Goal: Task Accomplishment & Management: Complete application form

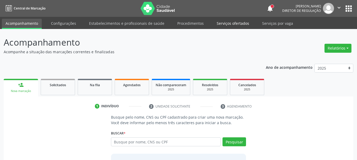
click at [235, 23] on link "Serviços ofertados" at bounding box center [233, 23] width 40 height 9
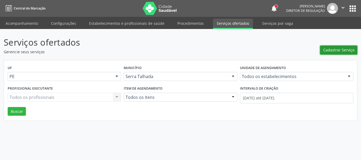
click at [342, 49] on span "Cadastrar Serviço" at bounding box center [338, 50] width 31 height 6
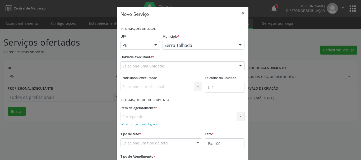
click at [277, 50] on div "Novo Serviço × Informações de Local UF * PE PE Nenhum resultado encontrado para…" at bounding box center [180, 80] width 361 height 160
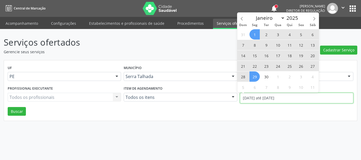
click at [252, 98] on input "[DATE] até [DATE]" at bounding box center [296, 98] width 113 height 11
click at [202, 52] on p "Gerencie seus serviços" at bounding box center [127, 52] width 247 height 6
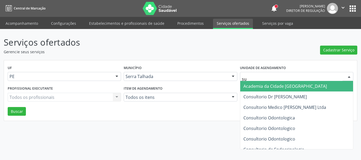
type input "s"
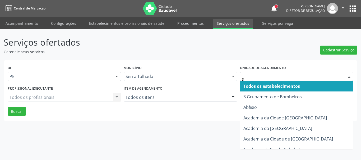
type input "s b"
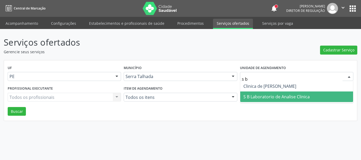
click at [264, 94] on span "S B Laboratorio de Analise Clinica" at bounding box center [276, 97] width 66 height 6
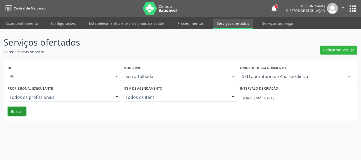
click at [17, 114] on button "Buscar" at bounding box center [17, 111] width 18 height 9
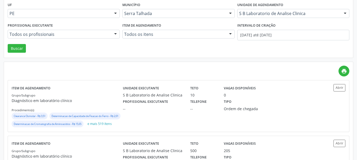
scroll to position [106, 0]
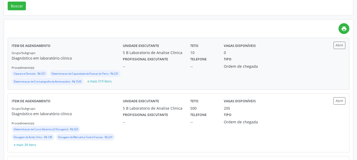
click at [159, 73] on div "Unidade executante S B Laboratorio de Analise Clinica Teto 10 Vagas disponíveis…" at bounding box center [220, 64] width 195 height 44
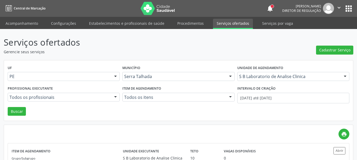
click at [30, 18] on ul "Acompanhamento Configurações Estabelecimentos e profissionais de saúde Procedim…" at bounding box center [178, 23] width 357 height 12
click at [29, 20] on link "Acompanhamento" at bounding box center [22, 23] width 40 height 9
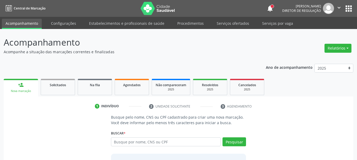
click at [22, 22] on link "Acompanhamento" at bounding box center [22, 24] width 40 height 10
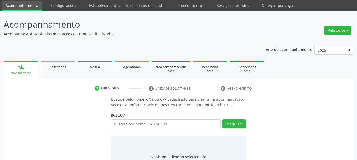
scroll to position [26, 0]
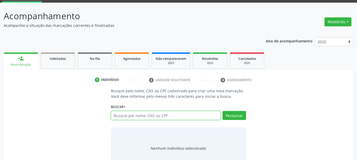
click at [145, 114] on input "text" at bounding box center [166, 115] width 110 height 9
type input "700502919116655"
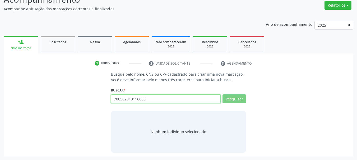
scroll to position [43, 0]
click at [124, 100] on input "700502919116655" at bounding box center [166, 98] width 110 height 9
drag, startPoint x: 124, startPoint y: 100, endPoint x: 124, endPoint y: 88, distance: 11.6
click at [124, 99] on input "700502919116655" at bounding box center [166, 98] width 110 height 9
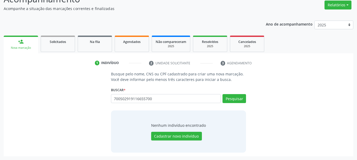
click at [150, 99] on input "700502919116655700" at bounding box center [166, 98] width 110 height 9
type input "70050294911665"
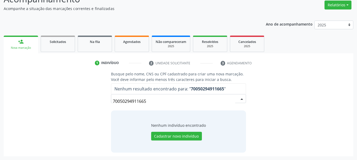
click at [134, 99] on input "70050294911665" at bounding box center [174, 101] width 122 height 11
click at [148, 98] on input "70050294911665" at bounding box center [174, 101] width 122 height 11
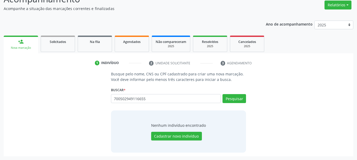
click at [240, 103] on div "Pesquisar" at bounding box center [232, 100] width 25 height 13
click at [227, 96] on button "Pesquisar" at bounding box center [233, 98] width 23 height 9
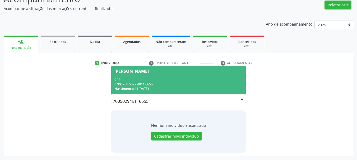
click at [172, 81] on div "CPF: --" at bounding box center [178, 80] width 128 height 4
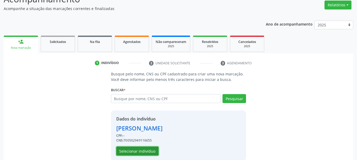
click at [134, 153] on button "Selecionar indivíduo" at bounding box center [137, 151] width 42 height 9
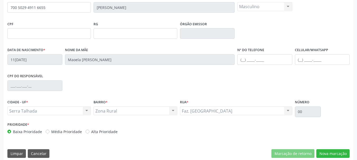
scroll to position [126, 0]
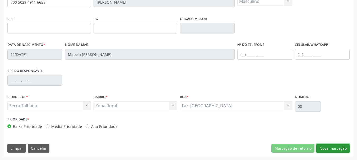
click at [337, 150] on button "Nova marcação" at bounding box center [332, 148] width 33 height 9
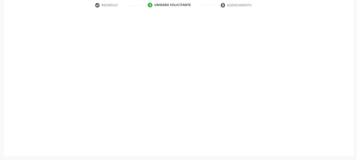
scroll to position [101, 0]
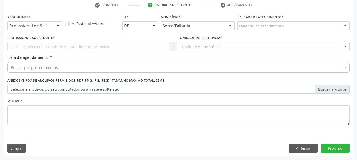
click at [24, 30] on div "Requerente * Profissional de Saúde Profissional de Saúde Paciente Nenhum result…" at bounding box center [35, 23] width 58 height 21
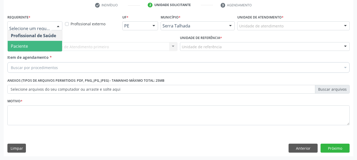
click at [27, 45] on span "Paciente" at bounding box center [19, 46] width 17 height 6
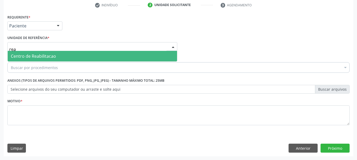
type input "reab"
click at [36, 54] on span "Centro de Reabilitacao" at bounding box center [33, 56] width 45 height 6
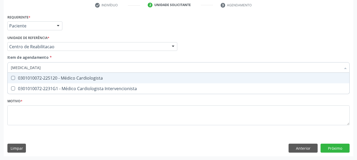
type input "cardiologista"
click at [122, 77] on div "0301010072-225120 - Médico Cardiologista" at bounding box center [178, 78] width 335 height 4
checkbox Cardiologista "true"
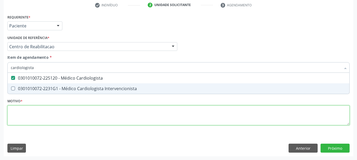
click at [65, 113] on div "Requerente * Paciente Profissional de Saúde Paciente Nenhum resultado encontrad…" at bounding box center [178, 73] width 342 height 120
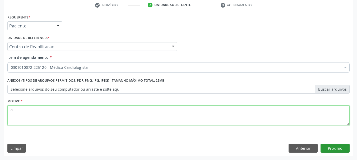
type textarea "a"
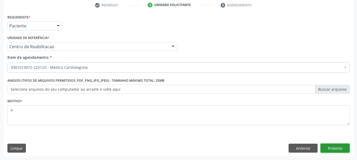
drag, startPoint x: 344, startPoint y: 150, endPoint x: 349, endPoint y: 160, distance: 10.9
click at [343, 151] on button "Próximo" at bounding box center [334, 148] width 29 height 9
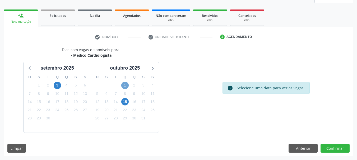
click at [125, 83] on span "1" at bounding box center [124, 85] width 7 height 7
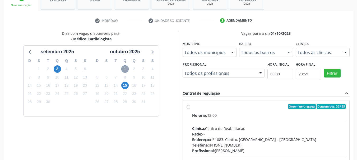
scroll to position [146, 0]
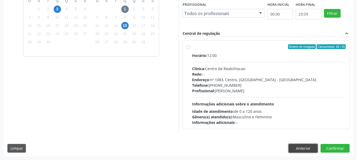
click at [298, 148] on button "Anterior" at bounding box center [302, 148] width 29 height 9
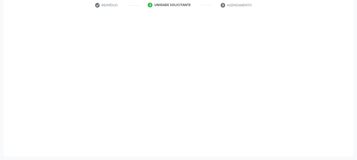
scroll to position [101, 0]
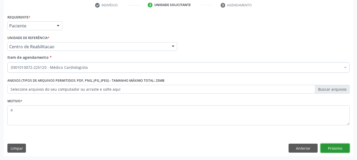
click at [322, 148] on button "Próximo" at bounding box center [334, 148] width 29 height 9
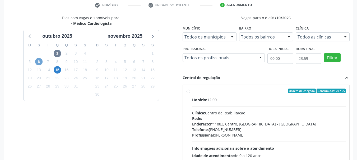
click at [37, 64] on span "6" at bounding box center [38, 61] width 7 height 7
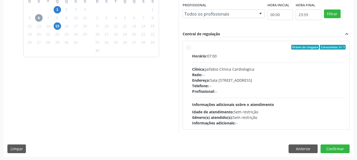
scroll to position [146, 0]
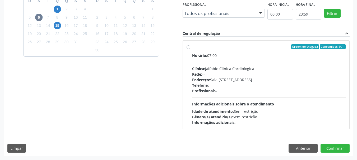
click at [236, 71] on div "Clínica: Jaifabio Clinica Cardiologica" at bounding box center [269, 69] width 154 height 6
click at [190, 49] on input "Ordem de chegada Consumidos: 0 / 1 Horário: 07:00 Clínica: Jaifabio Clinica Car…" at bounding box center [188, 46] width 4 height 5
radio input "true"
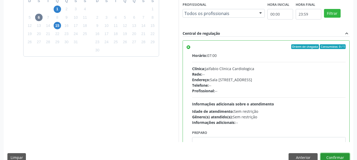
click at [341, 158] on button "Confirmar" at bounding box center [334, 157] width 29 height 9
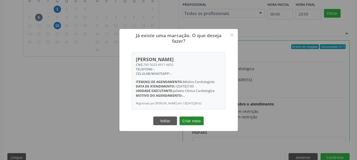
click at [191, 122] on button "Criar novo" at bounding box center [191, 121] width 24 height 9
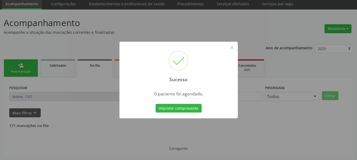
scroll to position [14, 0]
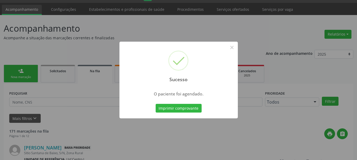
click at [193, 113] on div "Imprimir comprovante Cancel" at bounding box center [178, 108] width 48 height 11
click at [190, 108] on button "Imprimir comprovante" at bounding box center [178, 108] width 46 height 9
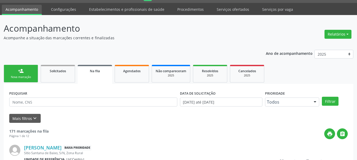
click at [29, 74] on link "person_add Nova marcação" at bounding box center [21, 74] width 34 height 18
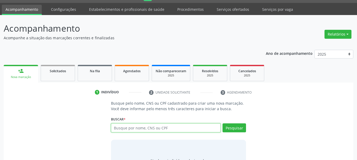
click at [127, 130] on input "text" at bounding box center [166, 128] width 110 height 9
paste input "CNS: 700 5029 4911 6655"
type input "CNS: 700 5029 4911 6655"
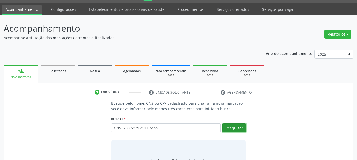
click at [237, 131] on button "Pesquisar" at bounding box center [233, 128] width 23 height 9
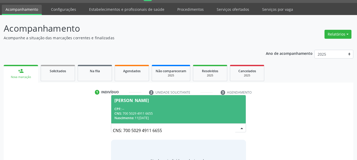
click at [196, 111] on div "CPF: --" at bounding box center [178, 109] width 128 height 4
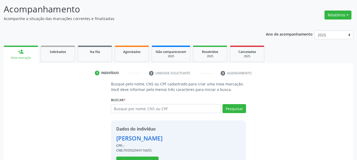
scroll to position [51, 0]
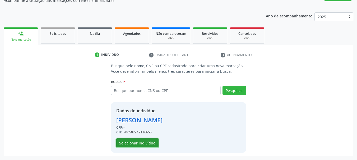
click at [146, 146] on button "Selecionar indivíduo" at bounding box center [137, 143] width 42 height 9
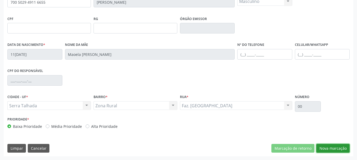
click at [329, 148] on button "Nova marcação" at bounding box center [332, 148] width 33 height 9
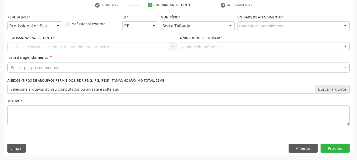
scroll to position [101, 0]
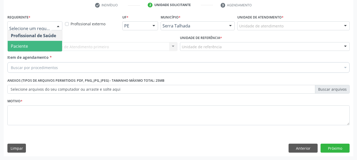
click at [42, 41] on span "Paciente" at bounding box center [35, 46] width 54 height 11
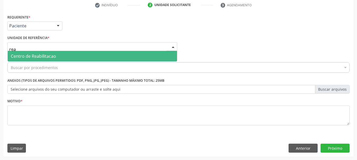
type input "reab"
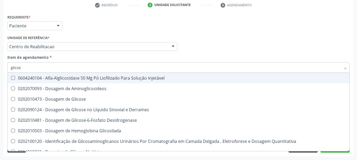
type input "glicose"
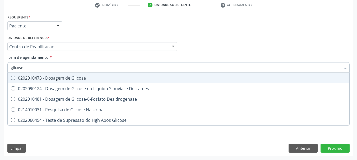
click at [59, 82] on span "0202010473 - Dosagem de Glicose" at bounding box center [178, 78] width 341 height 11
checkbox Glicose "true"
click at [48, 68] on input "glicose" at bounding box center [176, 67] width 330 height 11
type input "gl"
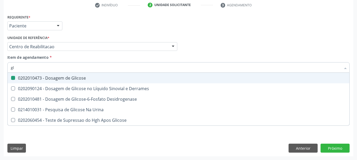
checkbox Glicose "false"
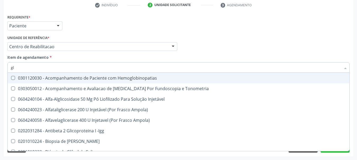
type input "gli"
checkbox \(Confirmatorio\) "true"
type input "glic"
checkbox Campimetria\) "true"
checkbox \(Confirmatorio\) "false"
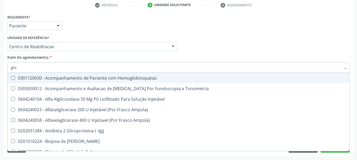
type input "glico"
checkbox -Igg "true"
checkbox Campimetria\) "false"
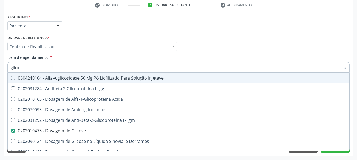
type input "glicos"
checkbox Acida "true"
checkbox Glicose "false"
type input "glicosi"
checkbox Acida "false"
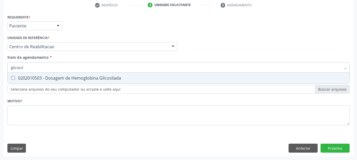
type input "glicosila"
click at [48, 81] on span "0202010503 - Dosagem de Hemoglobina Glicosilada" at bounding box center [178, 78] width 341 height 11
checkbox Glicosilada "true"
click at [40, 69] on input "glicosila" at bounding box center [176, 67] width 330 height 11
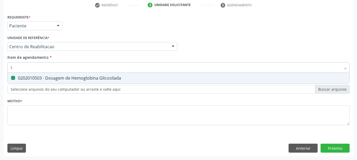
type input "te"
checkbox Glicosilada "false"
type input "tempo de coa"
click at [21, 78] on div "0202020070 - Determinação de Tempo de Coagulação" at bounding box center [178, 78] width 335 height 4
checkbox Coagulação "true"
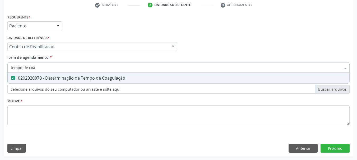
click at [25, 70] on input "tempo de coa" at bounding box center [176, 67] width 330 height 11
type input "te"
checkbox Coagulação "false"
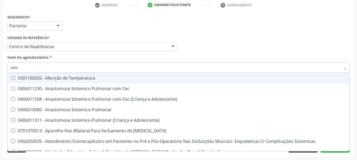
type input "temp"
checkbox Chagas\ "true"
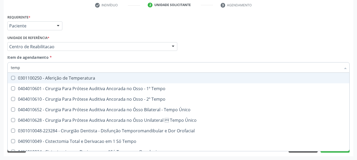
type input "tempo"
checkbox Tempo\) "true"
checkbox Coagulação "false"
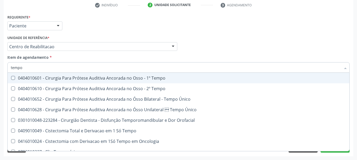
type input "tempo d"
checkbox Tempo "true"
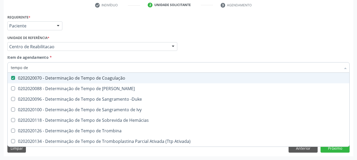
type input "tempo de s"
checkbox Coagulação "false"
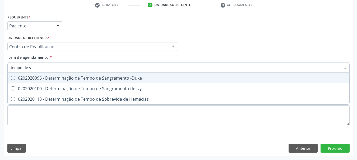
type input "tempo de sa"
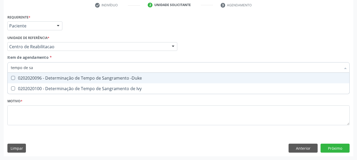
click at [107, 76] on div "0202020096 - Determinação de Tempo de Sangramento -Duke" at bounding box center [178, 78] width 335 height 4
checkbox -Duke "true"
click at [48, 67] on input "tempo de sa" at bounding box center [176, 67] width 330 height 11
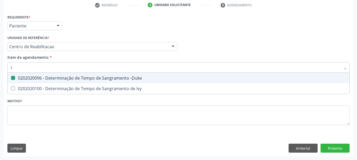
type input "ta"
checkbox -Duke "false"
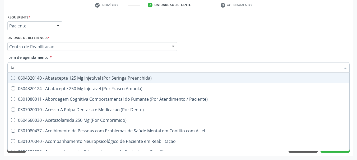
type input "tap"
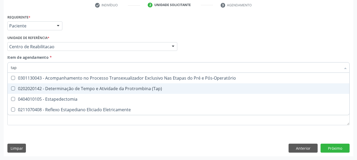
click at [66, 91] on div "0202020142 - Determinação de Tempo e Atividade da Protrombina (Tap)" at bounding box center [178, 89] width 335 height 4
checkbox \(Tap\) "true"
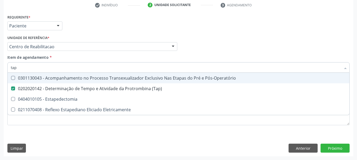
click at [55, 64] on input "tap" at bounding box center [176, 67] width 330 height 11
type input "hemo"
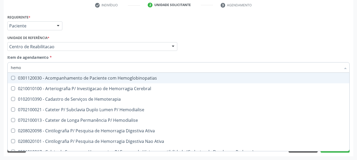
checkbox Cerebral "false"
type input "hemog"
checkbox Tardio\) "true"
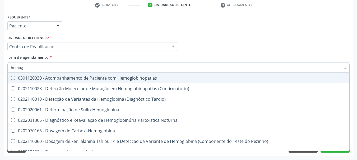
type input "hemogr"
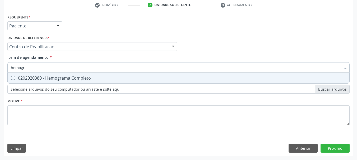
click at [51, 76] on div "0202020380 - Hemograma Completo" at bounding box center [178, 78] width 335 height 4
checkbox Completo "true"
click at [47, 67] on input "hemogr" at bounding box center [176, 67] width 330 height 11
type input "gl"
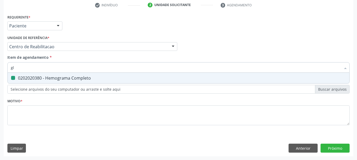
checkbox Completo "false"
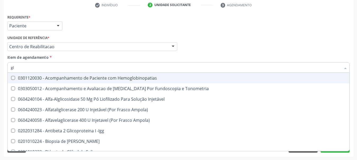
type input "gli"
checkbox \(Confirmatorio\) "true"
checkbox Dosagens\) "true"
type input "glic"
checkbox Campimetria\) "true"
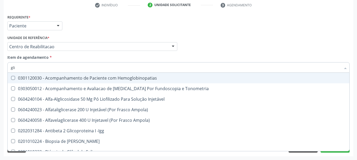
checkbox Dosagens\) "false"
type input "glico"
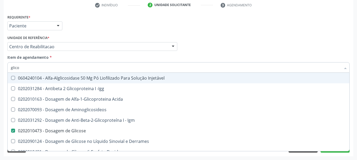
checkbox Glicose "true"
checkbox Glicosilada "true"
checkbox Glicose "false"
type input "glicos"
checkbox Acida "true"
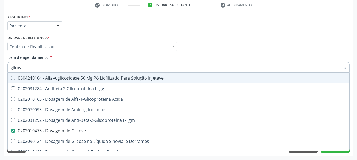
checkbox Glicosilada "false"
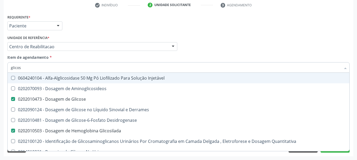
type input "glicose"
checkbox Injetável "true"
checkbox Glicose "false"
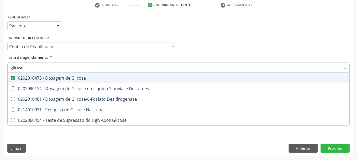
click at [41, 68] on input "glicose" at bounding box center [176, 67] width 330 height 11
type input "gl"
checkbox Glicose "false"
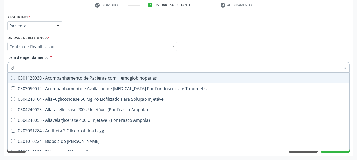
type input "gli"
checkbox \(Confirmatorio\) "true"
checkbox Dosagens\) "true"
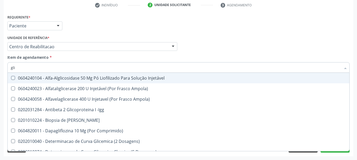
type input "glic"
checkbox Aminoglicosideos "true"
checkbox Glicosilada "false"
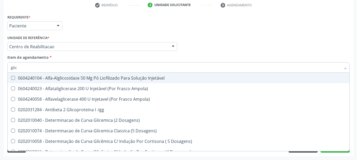
type input "glico"
checkbox Dosagens\) "true"
checkbox Acida "true"
checkbox Glicose "false"
type input "glicos"
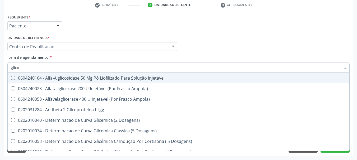
checkbox Ampola\) "true"
checkbox Acida "false"
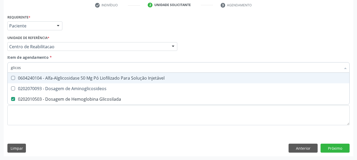
type input "glicosi"
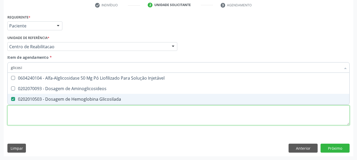
click at [172, 116] on div "Requerente * Paciente Profissional de Saúde Paciente Nenhum resultado encontrad…" at bounding box center [178, 73] width 342 height 120
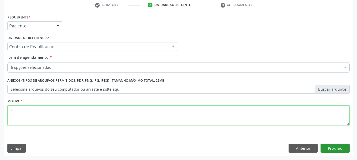
type textarea "z"
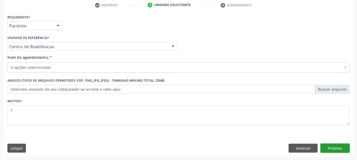
click at [333, 144] on button "Próximo" at bounding box center [334, 148] width 29 height 9
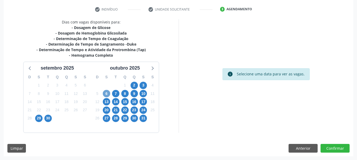
click at [108, 93] on span "6" at bounding box center [106, 93] width 7 height 7
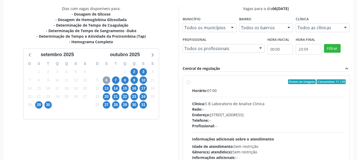
scroll to position [124, 0]
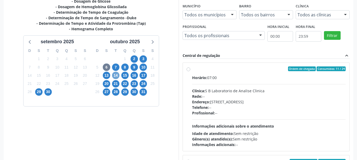
click at [117, 74] on span "14" at bounding box center [115, 75] width 7 height 7
click at [231, 89] on div "Clínica: Laboratorio Sao Francisco" at bounding box center [269, 91] width 154 height 6
click at [190, 71] on input "Ordem de chegada Consumidos: 8 / 40 Horário: 06:45 Clínica: Laboratorio Sao Fra…" at bounding box center [188, 69] width 4 height 5
radio input "true"
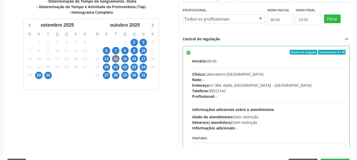
scroll to position [155, 0]
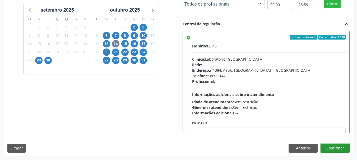
click at [345, 145] on button "Confirmar" at bounding box center [334, 148] width 29 height 9
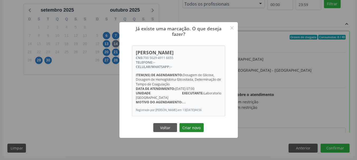
click at [185, 123] on button "Criar novo" at bounding box center [191, 127] width 24 height 9
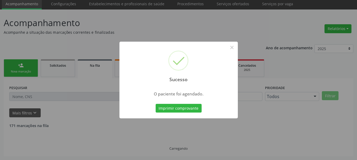
scroll to position [14, 0]
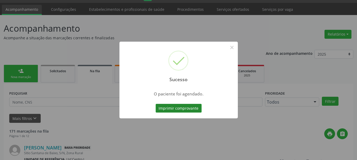
click at [189, 111] on button "Imprimir comprovante" at bounding box center [178, 108] width 46 height 9
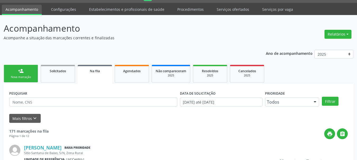
click at [9, 65] on link "person_add Nova marcação" at bounding box center [21, 74] width 34 height 18
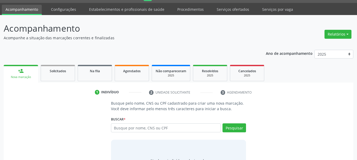
click at [118, 123] on label "Buscar *" at bounding box center [118, 119] width 15 height 8
click at [121, 127] on input "text" at bounding box center [166, 128] width 110 height 9
click at [132, 65] on link "Agendados" at bounding box center [132, 73] width 34 height 16
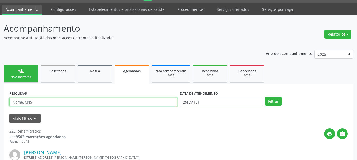
click at [89, 100] on input "text" at bounding box center [93, 102] width 168 height 9
paste input "CNS: 706 2060 4753 3169"
type input "CNS: 706 2060 4753 3169"
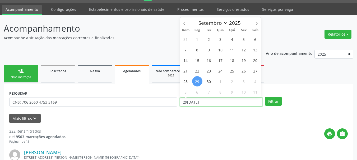
click at [232, 106] on input "29/09/2025" at bounding box center [221, 102] width 83 height 9
click at [258, 22] on icon at bounding box center [256, 24] width 4 height 4
select select "9"
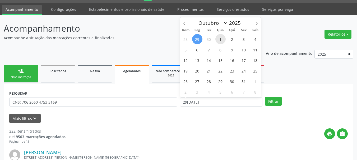
click at [220, 40] on span "1" at bounding box center [220, 39] width 10 height 10
type input "01/10/2025"
click at [220, 40] on span "1" at bounding box center [220, 39] width 10 height 10
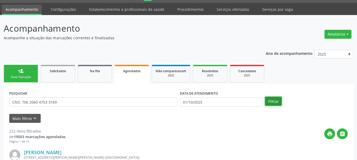
click at [277, 100] on button "Filtrar" at bounding box center [273, 101] width 17 height 9
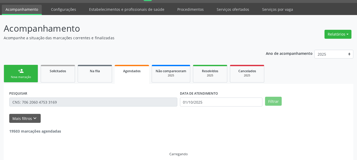
scroll to position [3, 0]
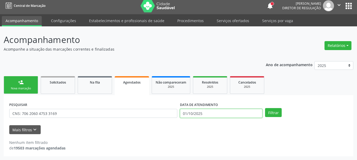
click at [217, 115] on input "01/10/2025" at bounding box center [221, 113] width 83 height 9
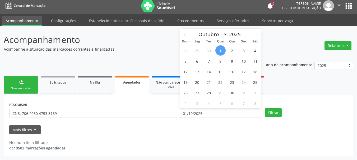
click at [256, 33] on span at bounding box center [256, 33] width 9 height 9
click at [186, 34] on icon at bounding box center [184, 35] width 4 height 4
select select "9"
click at [196, 58] on span "6" at bounding box center [197, 61] width 10 height 10
type input "06/10/2025"
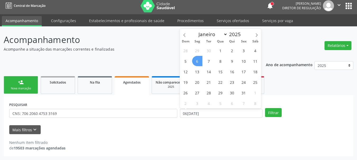
click at [196, 58] on span "6" at bounding box center [197, 61] width 10 height 10
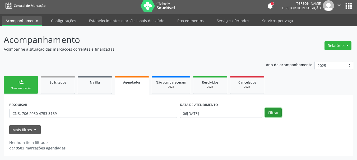
click at [273, 114] on button "Filtrar" at bounding box center [273, 112] width 17 height 9
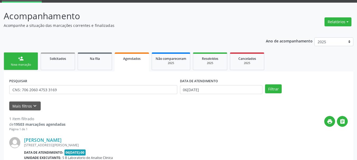
scroll to position [83, 0]
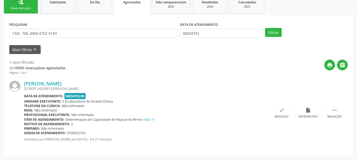
click at [349, 111] on div "PESQUISAR CNS: 706 2060 4753 3169 DATA DE ATENDIMENTO 06/10/2025 Filtrar UNIDAD…" at bounding box center [178, 85] width 349 height 141
click at [337, 113] on div " Mais ações" at bounding box center [334, 112] width 26 height 11
click at [309, 115] on div "edit Editar" at bounding box center [308, 112] width 26 height 11
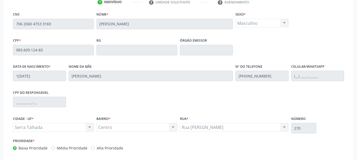
scroll to position [133, 0]
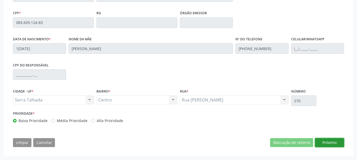
click at [325, 142] on button "Próximo" at bounding box center [329, 142] width 29 height 9
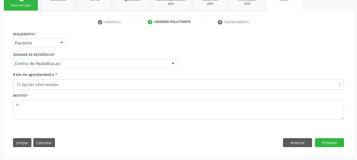
scroll to position [86, 0]
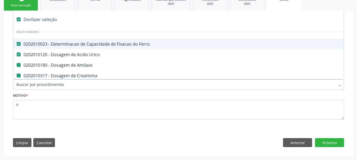
type input "b"
checkbox Amilase "false"
checkbox Creatinina "false"
checkbox Ferritina "false"
checkbox Serico "false"
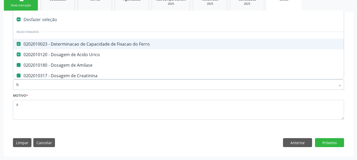
checkbox Gt\) "false"
checkbox \(Tgo\) "false"
checkbox \(Tgp\) "false"
checkbox Ureia "false"
checkbox B12 "false"
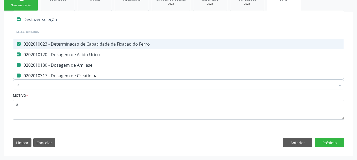
checkbox \(Anti-Hav-Igm\) "false"
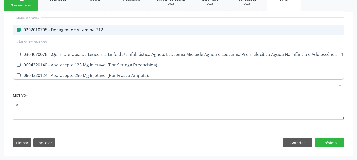
type input "bi"
checkbox B12 "false"
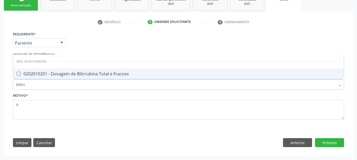
type input "bilirru"
click at [67, 72] on div "0202010201 - Dosagem de Bilirrubina Total e Fracoes" at bounding box center [178, 74] width 324 height 4
checkbox Fracoes "true"
click at [325, 144] on button "Próximo" at bounding box center [329, 142] width 29 height 9
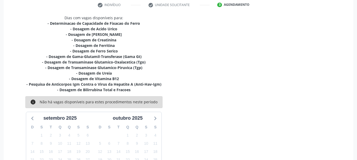
scroll to position [112, 0]
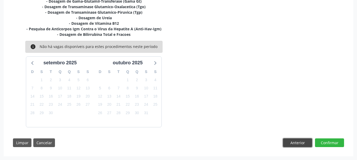
click at [305, 147] on button "Anterior" at bounding box center [297, 143] width 29 height 9
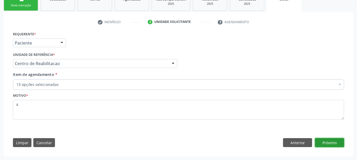
click at [333, 145] on button "Próximo" at bounding box center [329, 142] width 29 height 9
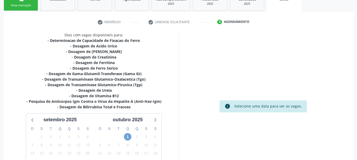
click at [129, 137] on span "1" at bounding box center [127, 136] width 7 height 7
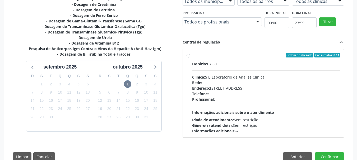
click at [241, 82] on div "Rede: --" at bounding box center [266, 83] width 148 height 6
click at [190, 58] on input "Ordem de chegada Consumidos: 0 / 1 Horário: 07:00 Clínica: S B Laboratorio de A…" at bounding box center [188, 55] width 4 height 5
radio input "true"
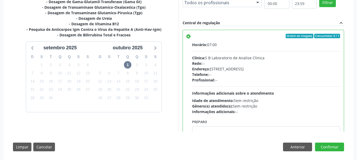
scroll to position [162, 0]
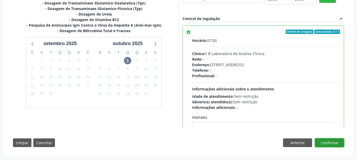
click at [340, 144] on button "Confirmar" at bounding box center [329, 143] width 29 height 9
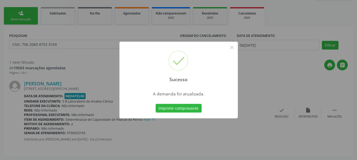
scroll to position [0, 0]
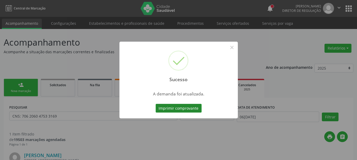
click at [184, 108] on button "Imprimir comprovante" at bounding box center [178, 108] width 46 height 9
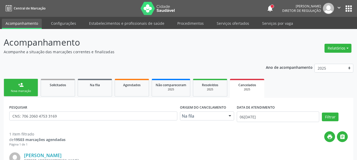
click at [29, 91] on div "Nova marcação" at bounding box center [21, 91] width 26 height 4
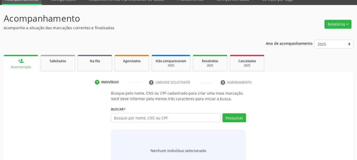
scroll to position [43, 0]
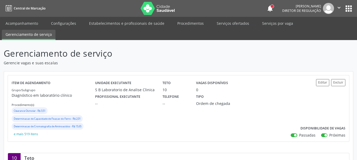
click at [299, 136] on label "Passadas" at bounding box center [307, 136] width 16 height 6
click at [291, 136] on input "Passadas" at bounding box center [292, 135] width 4 height 5
checkbox input "false"
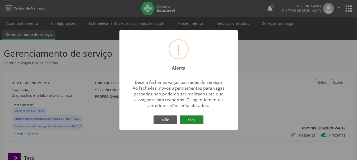
click at [187, 123] on button "Sim" at bounding box center [191, 120] width 24 height 9
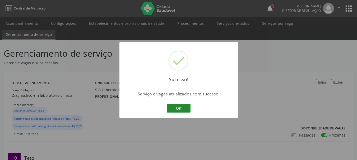
click at [179, 109] on button "OK" at bounding box center [179, 108] width 24 height 9
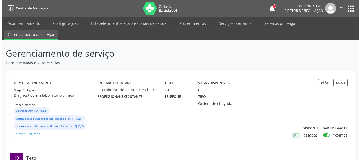
scroll to position [53, 0]
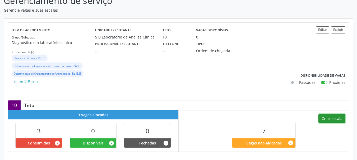
click at [330, 120] on button "Criar escala" at bounding box center [331, 118] width 27 height 9
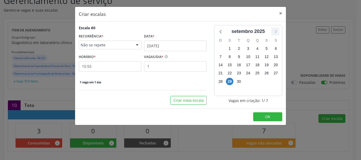
click at [275, 30] on icon at bounding box center [275, 31] width 7 height 7
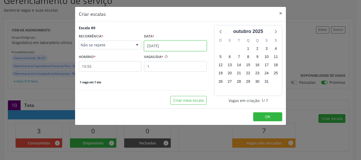
click at [160, 43] on input "29/09/2025" at bounding box center [175, 46] width 63 height 11
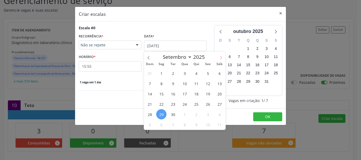
click at [224, 56] on span at bounding box center [220, 56] width 9 height 9
select select "9"
click at [164, 82] on span "6" at bounding box center [161, 83] width 10 height 10
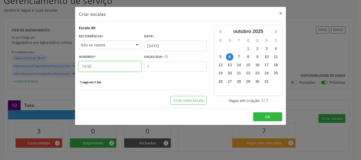
click at [100, 68] on input "15:55" at bounding box center [110, 66] width 63 height 11
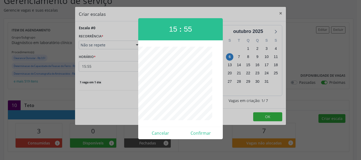
click at [158, 112] on div at bounding box center [180, 84] width 84 height 74
click at [203, 137] on button "Confirmar" at bounding box center [200, 133] width 40 height 8
type input "07:00"
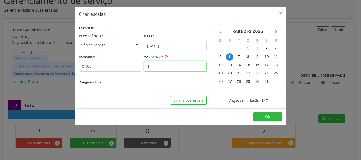
click at [164, 63] on input "1" at bounding box center [175, 66] width 63 height 11
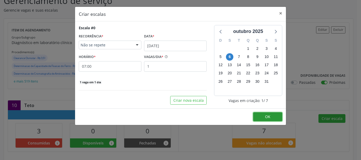
click at [275, 115] on button "OK" at bounding box center [267, 116] width 29 height 9
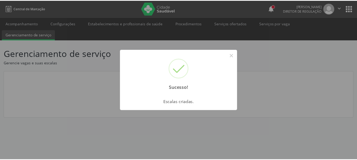
scroll to position [0, 0]
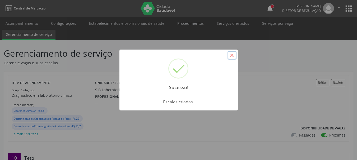
click at [233, 52] on button "×" at bounding box center [231, 55] width 9 height 9
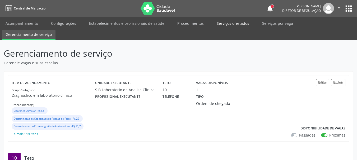
click at [227, 25] on link "Serviços ofertados" at bounding box center [233, 23] width 40 height 9
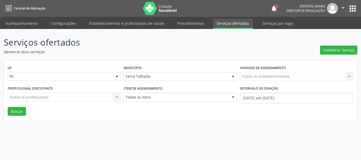
click at [246, 73] on div "Todos os estabelecimentos Todos os estabelecimentos Nenhum resultado encontrado…" at bounding box center [296, 76] width 113 height 9
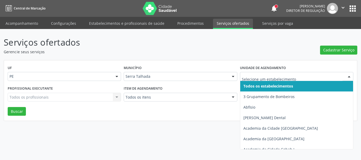
click at [253, 79] on div at bounding box center [296, 76] width 113 height 9
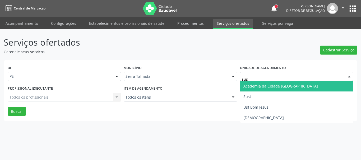
type input "sust"
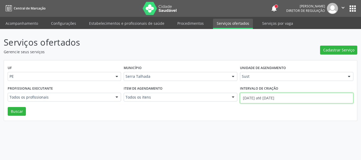
click at [275, 101] on input "[DATE] até [DATE]" at bounding box center [296, 98] width 113 height 11
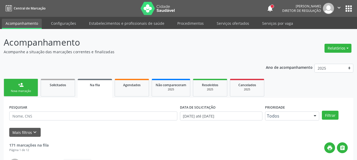
scroll to position [14, 0]
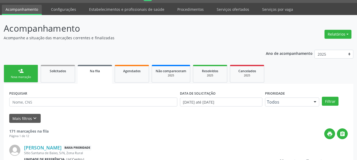
click at [29, 79] on div "Sucesso × O paciente foi agendado. Imprimir comprovante Cancel" at bounding box center [178, 80] width 357 height 160
click at [26, 80] on link "person_add Nova marcação" at bounding box center [21, 74] width 34 height 18
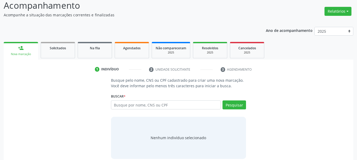
scroll to position [43, 0]
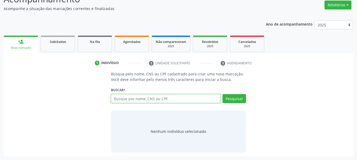
click at [123, 96] on input "text" at bounding box center [166, 98] width 110 height 9
type input "707001868137831"
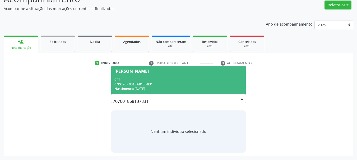
click at [187, 83] on div "CNS: 707 0018 6813 7831" at bounding box center [178, 84] width 128 height 4
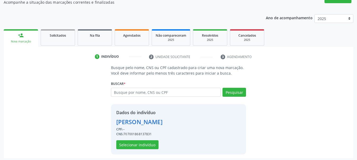
scroll to position [51, 0]
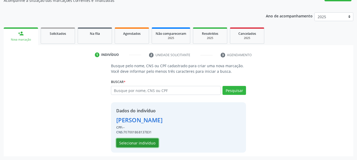
click at [143, 146] on button "Selecionar indivíduo" at bounding box center [137, 143] width 42 height 9
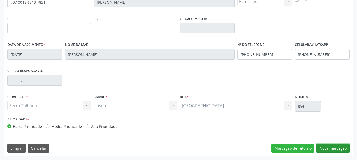
click at [339, 151] on button "Nova marcação" at bounding box center [332, 148] width 33 height 9
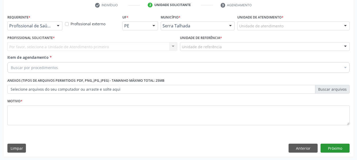
scroll to position [101, 0]
click at [28, 23] on div "Profissional de Saúde" at bounding box center [34, 25] width 55 height 9
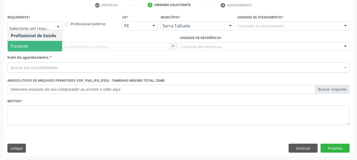
click at [27, 42] on span "Paciente" at bounding box center [35, 46] width 54 height 11
click at [28, 46] on span "Paciente" at bounding box center [19, 46] width 17 height 6
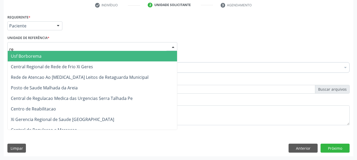
type input "rea"
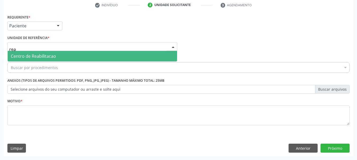
click at [28, 55] on span "Centro de Reabilitacao" at bounding box center [33, 56] width 45 height 6
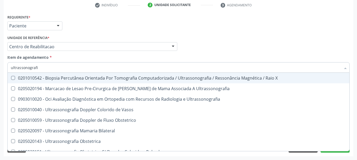
type input "ultrassonografia"
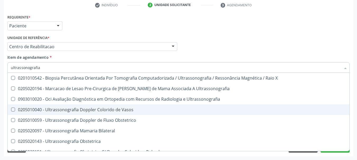
scroll to position [26, 0]
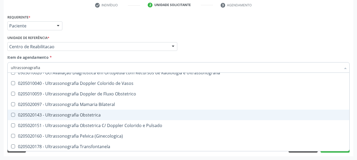
click at [79, 114] on div "0205020143 - Ultrassonografia Obstetrica" at bounding box center [178, 115] width 335 height 4
checkbox Obstetrica "true"
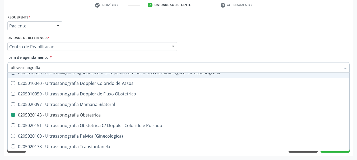
click at [107, 29] on div "Requerente * Paciente Profissional de Saúde Paciente Nenhum resultado encontrad…" at bounding box center [178, 23] width 344 height 21
checkbox Ultrassonografia "true"
checkbox Obstetrica "false"
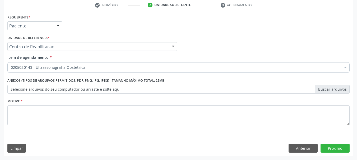
scroll to position [0, 0]
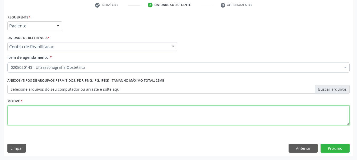
click at [29, 113] on textarea at bounding box center [178, 116] width 342 height 20
type textarea "a"
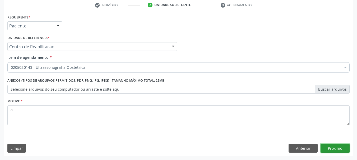
click at [339, 145] on button "Próximo" at bounding box center [334, 148] width 29 height 9
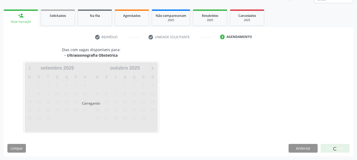
scroll to position [69, 0]
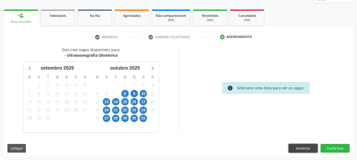
click at [307, 149] on button "Anterior" at bounding box center [302, 148] width 29 height 9
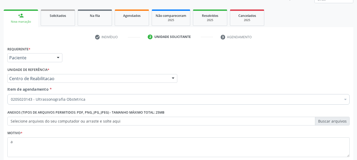
click at [59, 103] on div "0205020143 - Ultrassonografia Obstetrica" at bounding box center [178, 99] width 342 height 11
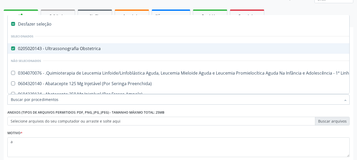
click at [67, 50] on div "0205020143 - Ultrassonografia Obstetrica" at bounding box center [216, 48] width 411 height 4
checkbox Obstetrica "false"
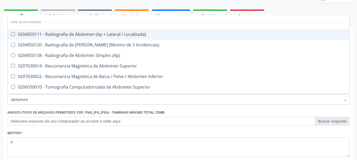
type input "abdomen t"
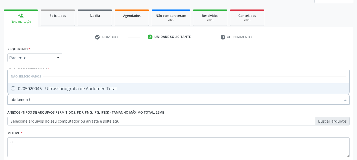
click at [95, 93] on span "0205020046 - Ultrassonografia de Abdomen Total" at bounding box center [178, 88] width 341 height 11
checkbox Total "true"
click at [121, 73] on li "Não selecionados" at bounding box center [178, 76] width 341 height 14
click at [97, 53] on div "Requerente * Paciente Profissional de Saúde Paciente Nenhum resultado encontrad…" at bounding box center [178, 105] width 342 height 120
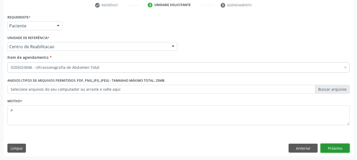
click at [339, 148] on button "Próximo" at bounding box center [334, 148] width 29 height 9
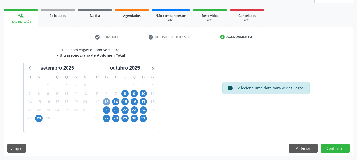
click at [109, 102] on span "13" at bounding box center [106, 101] width 7 height 7
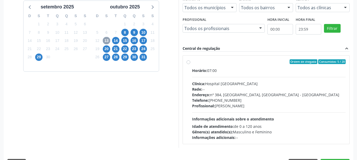
scroll to position [146, 0]
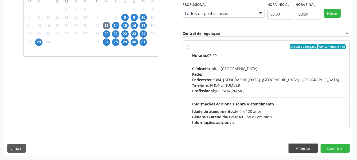
click at [302, 149] on button "Anterior" at bounding box center [302, 148] width 29 height 9
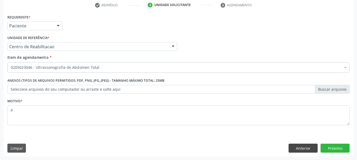
scroll to position [101, 0]
click at [329, 149] on button "Próximo" at bounding box center [334, 148] width 29 height 9
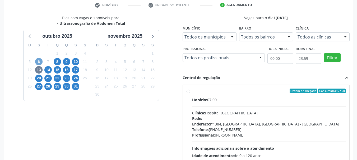
click at [38, 63] on span "6" at bounding box center [38, 61] width 7 height 7
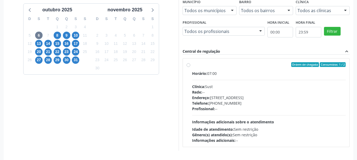
click at [262, 105] on div "Telefone: (87) 38311707" at bounding box center [269, 104] width 154 height 6
click at [190, 67] on input "Ordem de chegada Consumidos: 1 / 2 Horário: 07:00 Clínica: Sust Rede: -- Endere…" at bounding box center [188, 64] width 4 height 5
radio input "true"
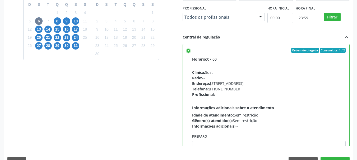
scroll to position [155, 0]
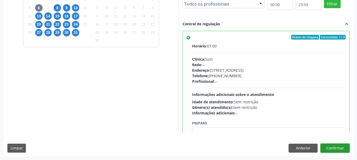
click at [342, 148] on button "Confirmar" at bounding box center [334, 148] width 29 height 9
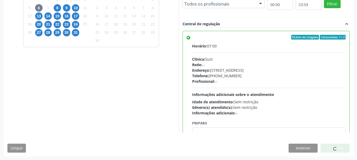
scroll to position [14, 0]
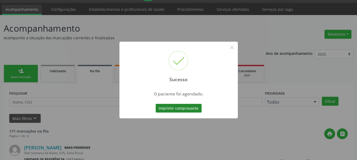
click at [174, 108] on button "Imprimir comprovante" at bounding box center [178, 108] width 46 height 9
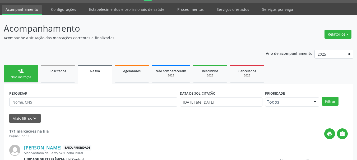
click at [31, 82] on link "person_add Nova marcação" at bounding box center [21, 74] width 34 height 18
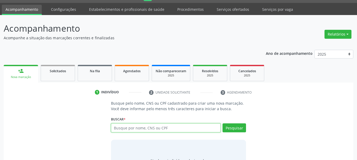
click at [141, 130] on input "text" at bounding box center [166, 128] width 110 height 9
click at [173, 129] on input "text" at bounding box center [166, 128] width 110 height 9
type input "898005140260478"
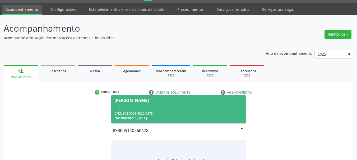
drag, startPoint x: 124, startPoint y: 108, endPoint x: 112, endPoint y: 110, distance: 11.9
click at [124, 108] on div "CPF: --" at bounding box center [178, 109] width 128 height 4
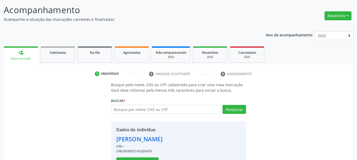
scroll to position [51, 0]
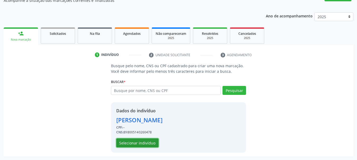
click at [124, 145] on button "Selecionar indivíduo" at bounding box center [137, 143] width 42 height 9
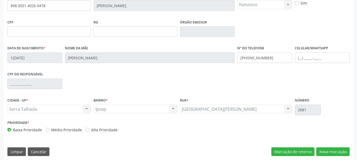
scroll to position [126, 0]
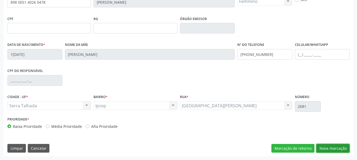
click at [327, 148] on button "Nova marcação" at bounding box center [332, 148] width 33 height 9
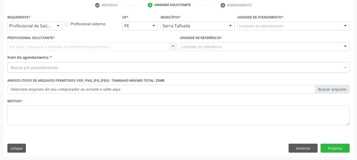
scroll to position [101, 0]
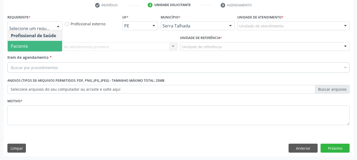
click at [28, 42] on span "Paciente" at bounding box center [35, 46] width 54 height 11
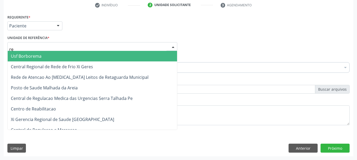
type input "rea"
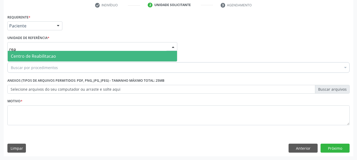
click at [32, 55] on span "Centro de Reabilitacao" at bounding box center [33, 56] width 45 height 6
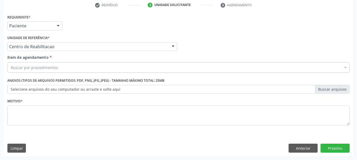
click at [11, 67] on input "Item de agendamento *" at bounding box center [11, 67] width 0 height 11
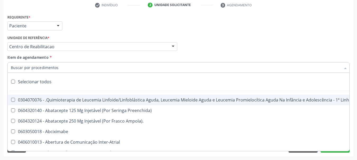
click at [124, 25] on div "Requerente * Paciente Profissional de Saúde Paciente Nenhum resultado encontrad…" at bounding box center [178, 23] width 344 height 21
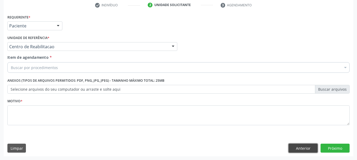
click at [302, 152] on button "Anterior" at bounding box center [302, 148] width 29 height 9
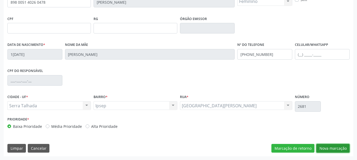
click at [345, 150] on button "Nova marcação" at bounding box center [332, 148] width 33 height 9
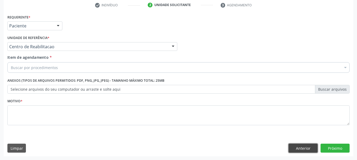
click at [293, 146] on button "Anterior" at bounding box center [302, 148] width 29 height 9
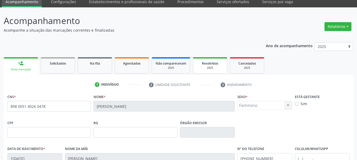
scroll to position [20, 0]
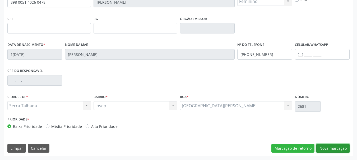
click at [324, 147] on button "Nova marcação" at bounding box center [332, 148] width 33 height 9
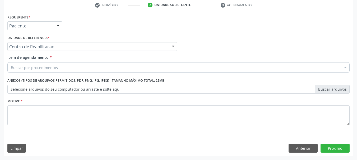
scroll to position [101, 0]
click at [11, 69] on input "Item de agendamento *" at bounding box center [11, 67] width 0 height 11
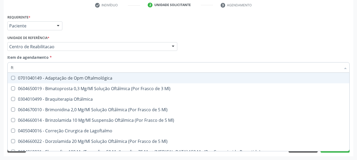
type input "f"
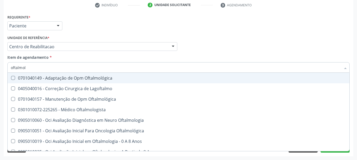
type input "oftalmolo"
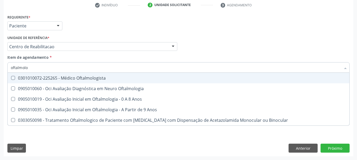
click at [59, 77] on div "0301010072-225265 - Médico Oftalmologista" at bounding box center [178, 78] width 335 height 4
checkbox Oftalmologista "true"
click at [77, 33] on div "Requerente * Paciente Profissional de Saúde Paciente Nenhum resultado encontrad…" at bounding box center [178, 23] width 344 height 21
checkbox Oftalmologia "true"
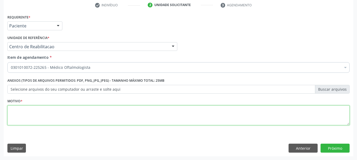
click at [40, 114] on textarea at bounding box center [178, 116] width 342 height 20
type textarea "a"
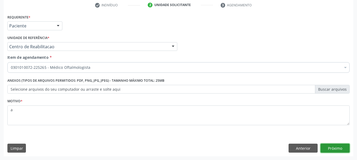
click at [335, 151] on button "Próximo" at bounding box center [334, 148] width 29 height 9
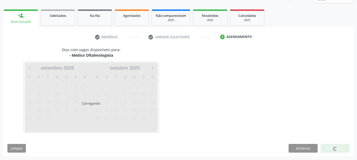
scroll to position [69, 0]
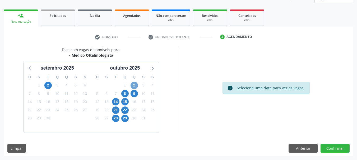
click at [134, 84] on span "2" at bounding box center [133, 85] width 7 height 7
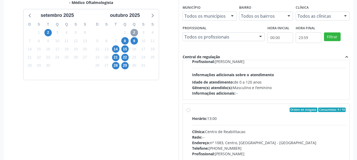
scroll to position [0, 0]
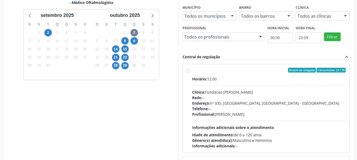
click at [240, 91] on div "Clínica: Fundacao Altino Ventura" at bounding box center [269, 92] width 154 height 6
click at [190, 73] on input "Ordem de chegada Consumidos: 25 / 30 Horário: 12:00 Clínica: Fundacao Altino Ve…" at bounding box center [188, 70] width 4 height 5
radio input "true"
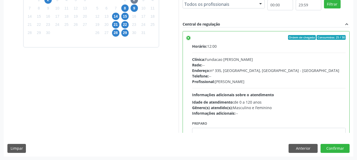
scroll to position [155, 0]
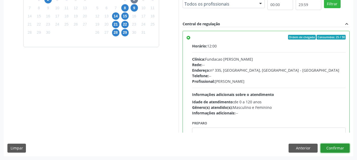
click at [325, 148] on button "Confirmar" at bounding box center [334, 148] width 29 height 9
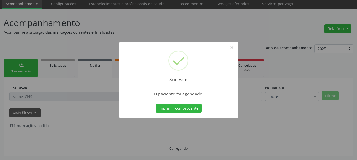
scroll to position [14, 0]
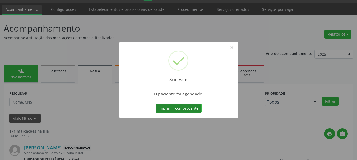
click at [175, 103] on div "Imprimir comprovante Cancel" at bounding box center [178, 108] width 48 height 11
click at [177, 107] on button "Imprimir comprovante" at bounding box center [178, 108] width 46 height 9
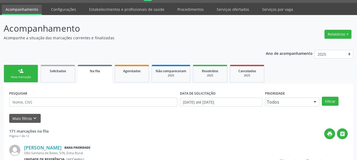
drag, startPoint x: 22, startPoint y: 78, endPoint x: 164, endPoint y: 80, distance: 141.5
click at [22, 77] on div "Nova marcação" at bounding box center [21, 77] width 26 height 4
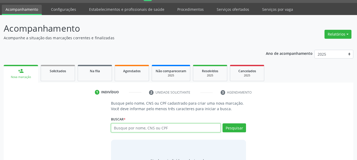
click at [132, 127] on input "text" at bounding box center [166, 128] width 110 height 9
type input "707001868137831"
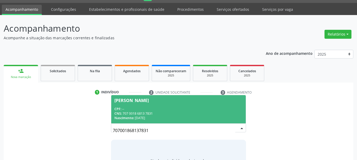
click at [183, 104] on span "Ana Clara Melo Barros CPF: -- CNS: 707 0018 6813 7831 Nascimento: 19/10/2007" at bounding box center [178, 109] width 135 height 28
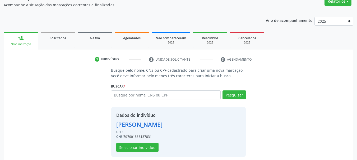
scroll to position [51, 0]
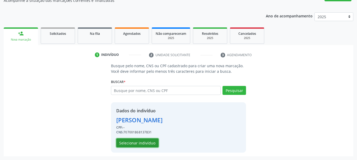
click at [136, 140] on button "Selecionar indivíduo" at bounding box center [137, 143] width 42 height 9
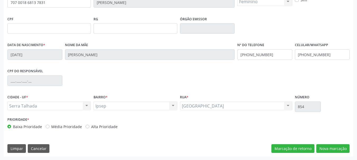
scroll to position [126, 0]
click at [307, 58] on input "(87) 99624-1489" at bounding box center [322, 54] width 55 height 11
click at [308, 57] on input "(87) 99624-1489" at bounding box center [322, 54] width 55 height 11
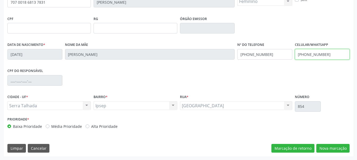
click at [308, 57] on input "(87) 99624-1489" at bounding box center [322, 54] width 55 height 11
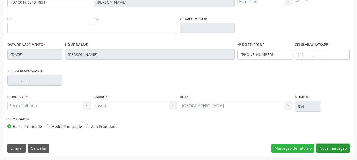
click at [348, 148] on button "Nova marcação" at bounding box center [332, 148] width 33 height 9
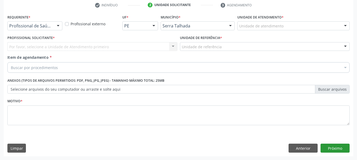
scroll to position [101, 0]
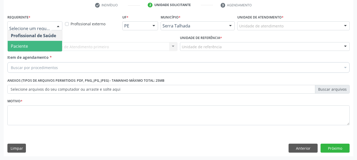
click at [32, 47] on span "Paciente" at bounding box center [35, 46] width 54 height 11
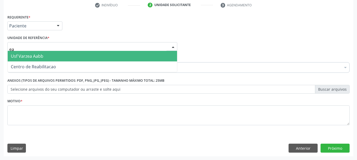
type input "e"
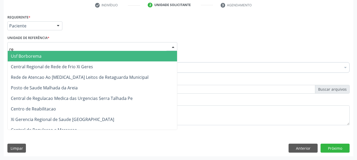
type input "rea"
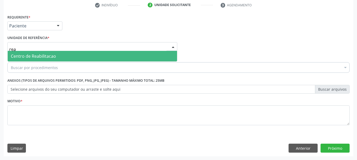
click at [39, 58] on span "Centro de Reabilitacao" at bounding box center [33, 56] width 45 height 6
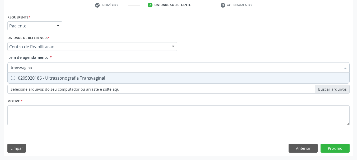
type input "transvaginal"
click at [72, 80] on div "0205020186 - Ultrassonografia Transvaginal" at bounding box center [178, 78] width 335 height 4
checkbox Transvaginal "true"
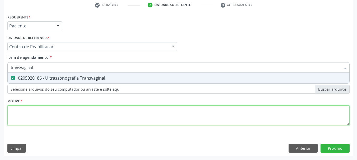
click at [36, 116] on div "Requerente * Paciente Profissional de Saúde Paciente Nenhum resultado encontrad…" at bounding box center [178, 73] width 342 height 120
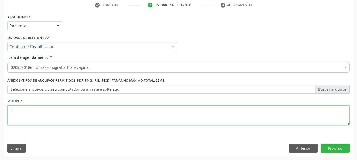
type textarea "a"
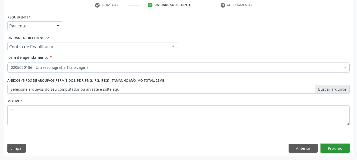
click at [345, 149] on button "Próximo" at bounding box center [334, 148] width 29 height 9
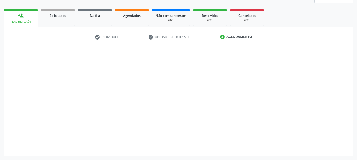
scroll to position [69, 0]
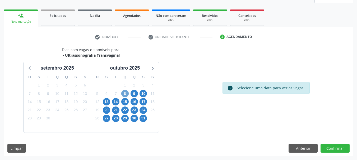
click at [125, 93] on span "8" at bounding box center [124, 93] width 7 height 7
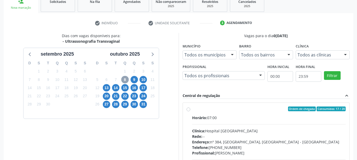
scroll to position [122, 0]
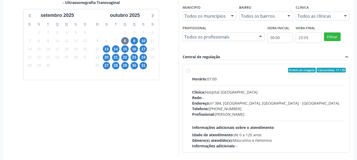
click at [240, 82] on div "Horário: 07:00 Clínica: Hospital Sao Francisco Rede: -- Endereço: nº 384, Varze…" at bounding box center [269, 112] width 154 height 73
click at [190, 73] on input "Ordem de chegada Consumidos: 17 / 20 Horário: 07:00 Clínica: Hospital Sao Franc…" at bounding box center [188, 70] width 4 height 5
radio input "true"
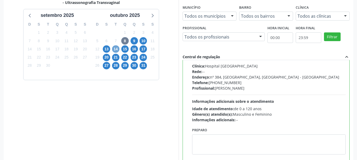
click at [113, 48] on span "14" at bounding box center [115, 48] width 7 height 7
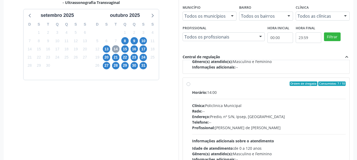
scroll to position [79, 0]
click at [231, 115] on div "Endereço: Predio, nº S/N, Ipsep, Serra Talhada - PE" at bounding box center [269, 117] width 154 height 6
radio input "true"
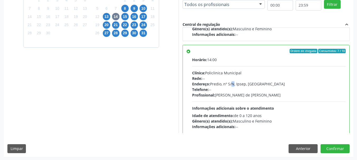
scroll to position [155, 0]
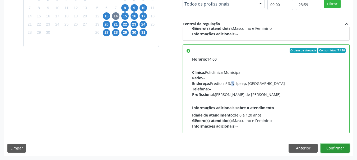
drag, startPoint x: 330, startPoint y: 149, endPoint x: 343, endPoint y: 160, distance: 16.3
click at [330, 149] on button "Confirmar" at bounding box center [334, 148] width 29 height 9
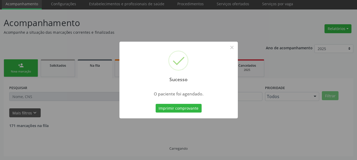
scroll to position [14, 0]
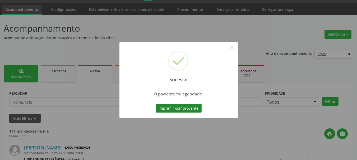
click at [190, 107] on button "Imprimir comprovante" at bounding box center [178, 108] width 46 height 9
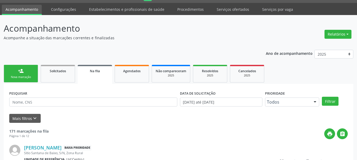
click at [30, 81] on link "person_add Nova marcação" at bounding box center [21, 74] width 34 height 18
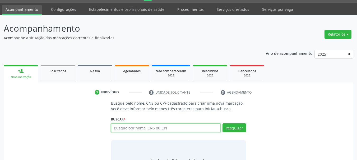
click at [119, 129] on input "text" at bounding box center [166, 128] width 110 height 9
click at [123, 133] on div "Busque por nome, CNS ou CPF Nenhum resultado encontrado para: " " Digite nome, …" at bounding box center [178, 130] width 135 height 13
click at [123, 128] on input "text" at bounding box center [166, 128] width 110 height 9
type input "valdemar gonçalves de lima"
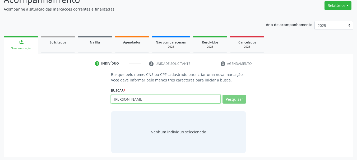
scroll to position [43, 0]
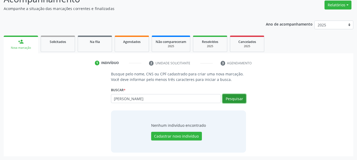
click at [235, 101] on button "Pesquisar" at bounding box center [233, 98] width 23 height 9
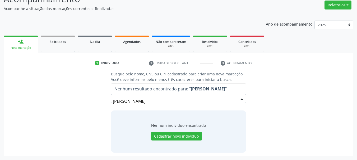
click at [163, 97] on input "valdemar gonçalves de lima" at bounding box center [174, 101] width 122 height 11
type input "valdemar gonçalves de"
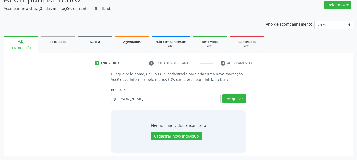
type input "valdemar go"
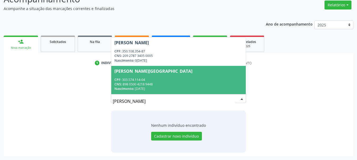
click at [171, 82] on div "CNS: 898 0500 4218 9448" at bounding box center [178, 84] width 128 height 4
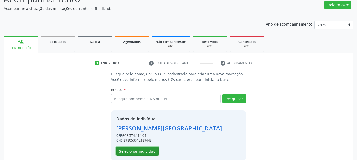
click at [143, 149] on button "Selecionar indivíduo" at bounding box center [137, 151] width 42 height 9
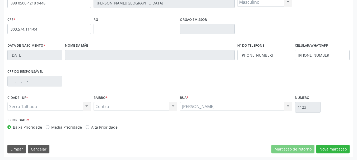
scroll to position [126, 0]
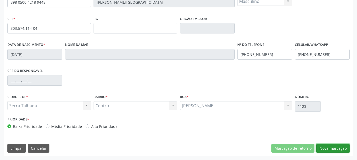
click at [339, 148] on button "Nova marcação" at bounding box center [332, 148] width 33 height 9
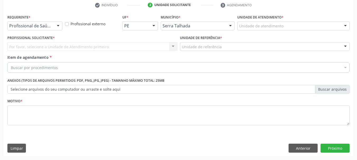
scroll to position [101, 0]
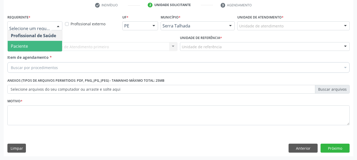
click at [33, 45] on span "Paciente" at bounding box center [35, 46] width 54 height 11
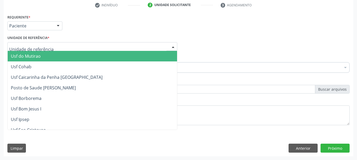
drag, startPoint x: 33, startPoint y: 46, endPoint x: 33, endPoint y: 43, distance: 3.4
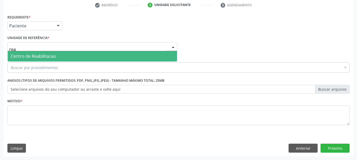
type input "reab"
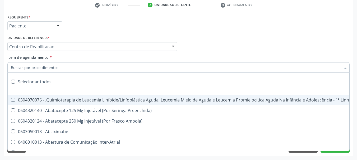
type input "s"
type input "f"
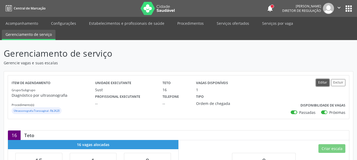
click at [325, 84] on button "Editar" at bounding box center [322, 82] width 13 height 7
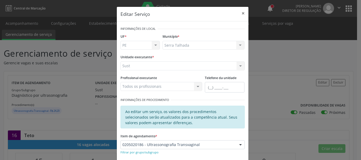
scroll to position [26, 0]
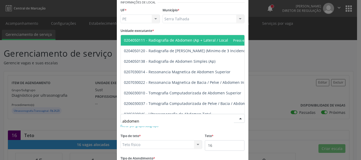
type input "abdomen t"
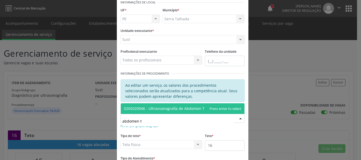
click at [177, 104] on span "0205020046 - Ultrassonografia de Abdomen Total" at bounding box center [183, 108] width 124 height 11
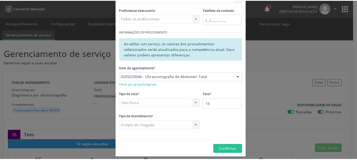
scroll to position [72, 0]
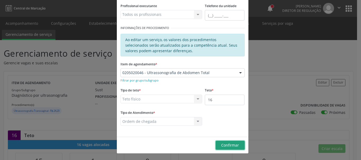
click at [229, 144] on span "Confirmar" at bounding box center [230, 145] width 18 height 5
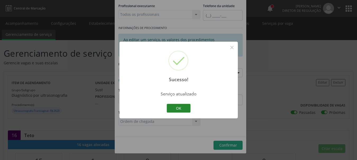
click at [184, 107] on button "OK" at bounding box center [179, 108] width 24 height 9
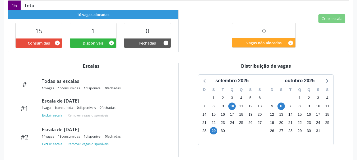
scroll to position [132, 0]
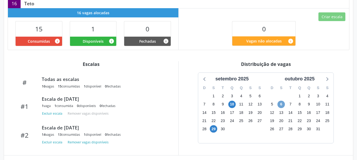
click at [278, 106] on span "6" at bounding box center [280, 104] width 7 height 7
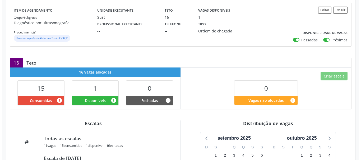
scroll to position [39, 0]
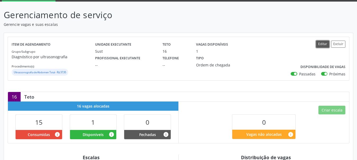
click at [317, 45] on button "Editar" at bounding box center [322, 44] width 13 height 7
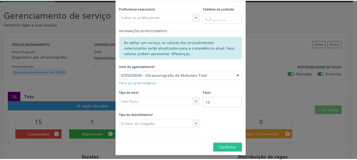
scroll to position [72, 0]
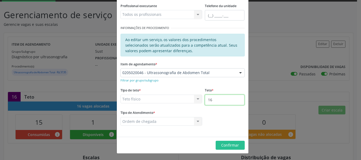
click at [223, 99] on input "16" at bounding box center [225, 100] width 40 height 11
type input "17"
click at [238, 147] on button "Confirmar" at bounding box center [229, 145] width 29 height 9
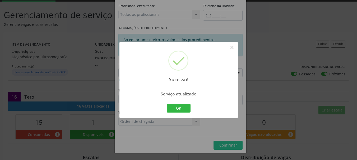
drag, startPoint x: 180, startPoint y: 109, endPoint x: 152, endPoint y: 101, distance: 29.7
click at [178, 110] on button "OK" at bounding box center [179, 108] width 24 height 9
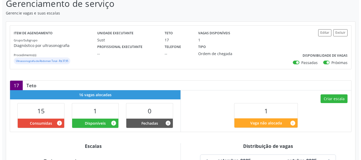
scroll to position [53, 0]
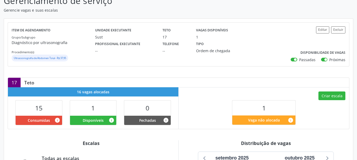
click at [299, 60] on label "Passadas" at bounding box center [307, 60] width 16 height 6
click at [294, 60] on input "Passadas" at bounding box center [292, 59] width 4 height 5
checkbox input "false"
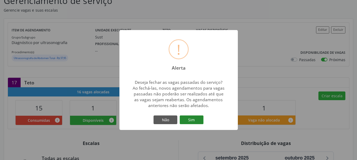
click at [186, 118] on button "Sim" at bounding box center [191, 120] width 24 height 9
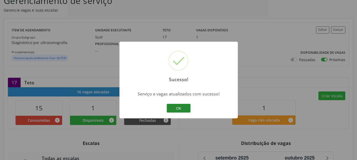
click at [187, 108] on button "OK" at bounding box center [179, 108] width 24 height 9
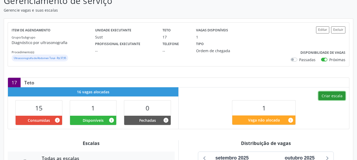
click at [330, 96] on button "Criar escala" at bounding box center [331, 96] width 27 height 9
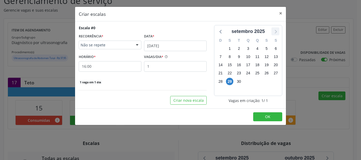
click at [273, 31] on icon at bounding box center [275, 31] width 7 height 7
click at [231, 56] on span "6" at bounding box center [229, 56] width 7 height 7
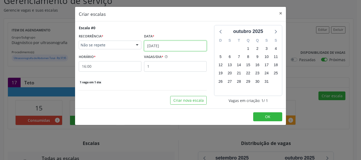
click at [163, 45] on input "[DATE]" at bounding box center [175, 46] width 63 height 11
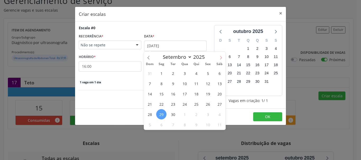
click at [221, 59] on icon at bounding box center [221, 58] width 4 height 4
select select "9"
click at [165, 82] on span "6" at bounding box center [161, 83] width 10 height 10
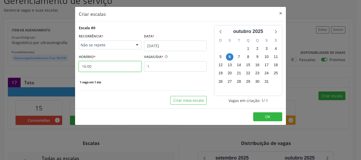
click at [122, 67] on input "16:00" at bounding box center [110, 66] width 63 height 11
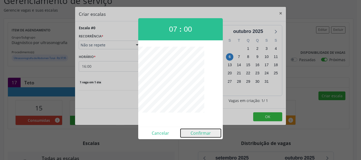
click at [205, 134] on button "Confirmar" at bounding box center [200, 133] width 40 height 8
type input "07:00"
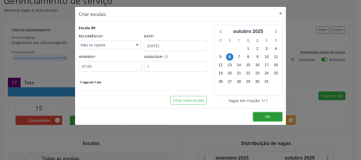
click at [269, 115] on span "OK" at bounding box center [267, 116] width 5 height 5
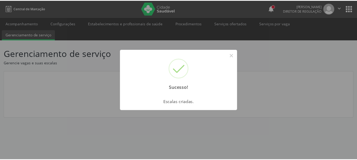
scroll to position [0, 0]
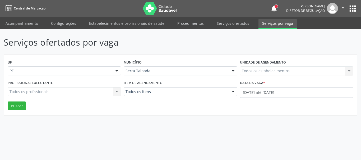
click at [255, 73] on div "Todos os estabelecimentos Todos os estabelecimentos Nenhum resultado encontrado…" at bounding box center [296, 71] width 113 height 9
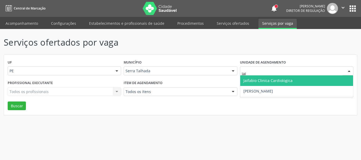
type input "jaif"
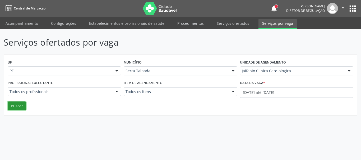
click at [10, 105] on button "Buscar" at bounding box center [17, 106] width 18 height 9
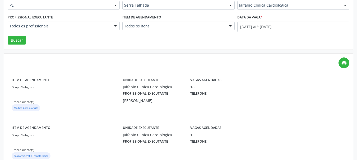
scroll to position [79, 0]
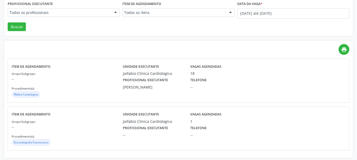
click at [234, 86] on div "Profissional executante [PERSON_NAME] Telefone --" at bounding box center [220, 83] width 202 height 14
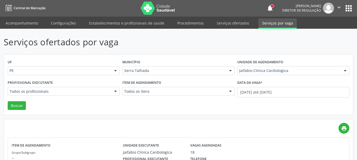
scroll to position [0, 0]
